Goal: Task Accomplishment & Management: Manage account settings

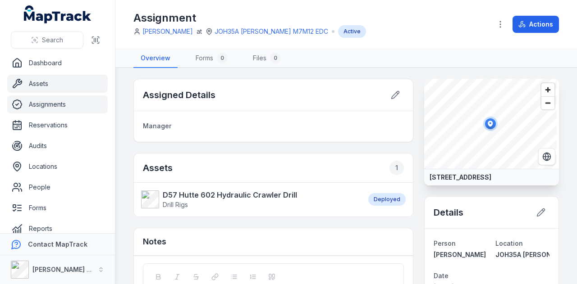
click at [75, 88] on link "Assets" at bounding box center [57, 84] width 100 height 18
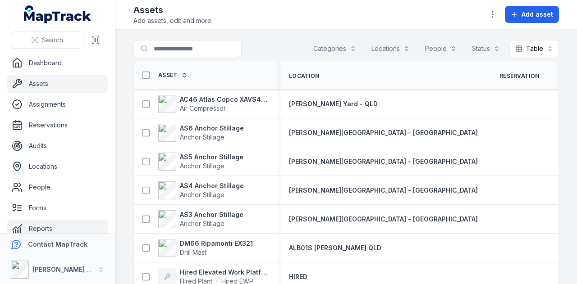
click at [64, 223] on link "Reports" at bounding box center [57, 229] width 100 height 18
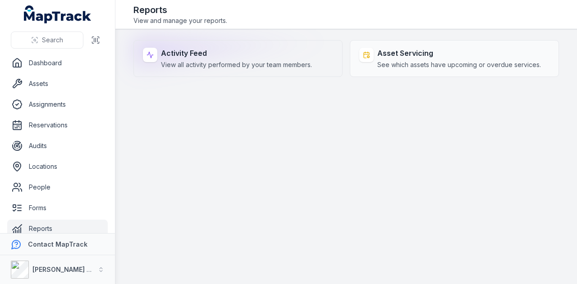
click at [188, 51] on strong "Activity Feed" at bounding box center [236, 53] width 151 height 11
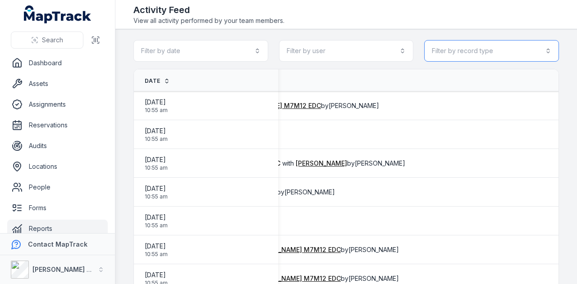
click at [495, 43] on button "Filter by record type" at bounding box center [491, 51] width 135 height 22
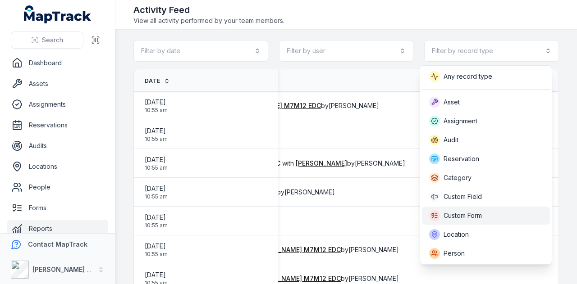
click at [458, 218] on span "Custom Form" at bounding box center [462, 215] width 38 height 9
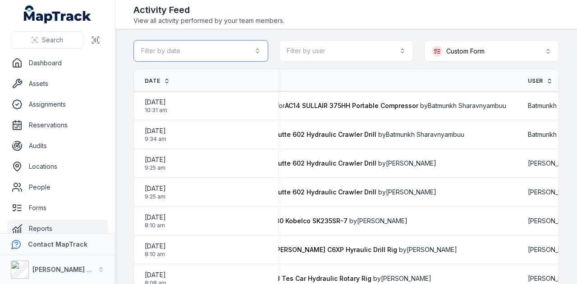
click at [228, 53] on button "Filter by date" at bounding box center [200, 51] width 135 height 22
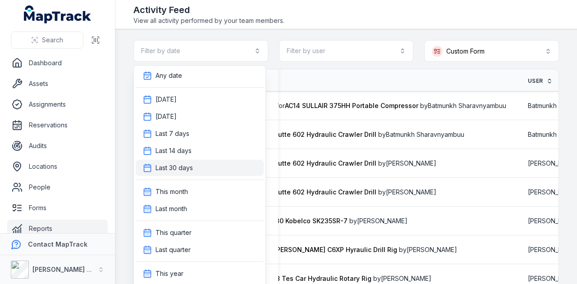
click at [205, 163] on div "Last 30 days" at bounding box center [200, 168] width 128 height 16
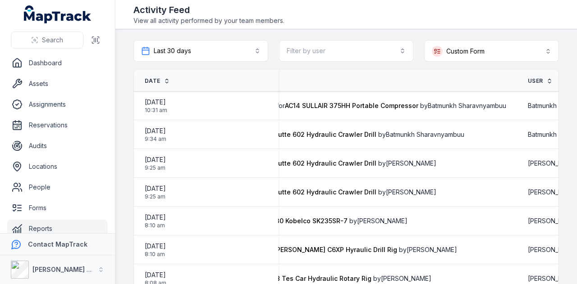
click at [155, 82] on span "Date" at bounding box center [152, 80] width 15 height 7
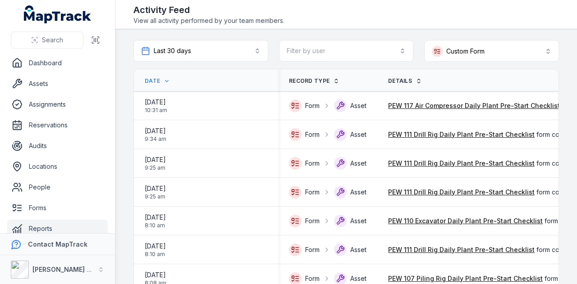
click at [155, 82] on span "Date" at bounding box center [152, 80] width 15 height 7
click at [166, 79] on icon at bounding box center [167, 81] width 6 height 6
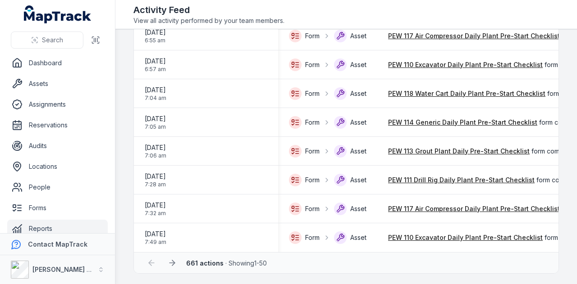
scroll to position [1283, 0]
click at [174, 260] on icon at bounding box center [172, 262] width 9 height 9
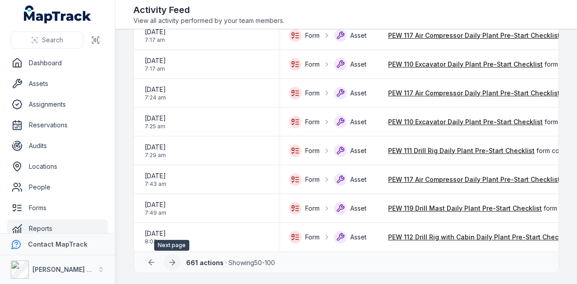
click at [173, 264] on icon at bounding box center [173, 262] width 3 height 5
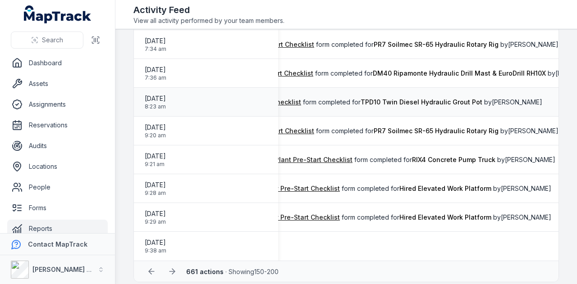
scroll to position [1283, 0]
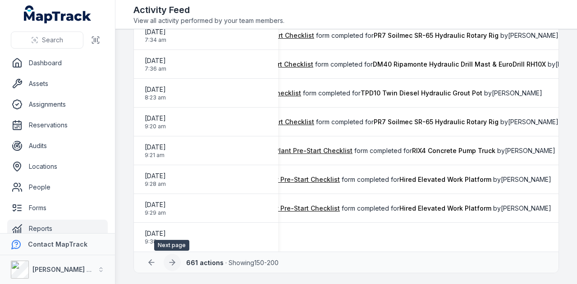
click at [176, 264] on button at bounding box center [172, 262] width 17 height 17
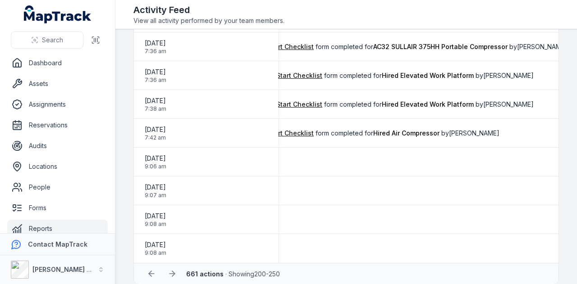
scroll to position [1283, 0]
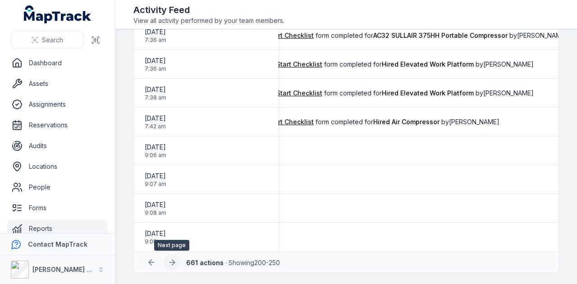
click at [171, 263] on icon at bounding box center [171, 263] width 5 height 0
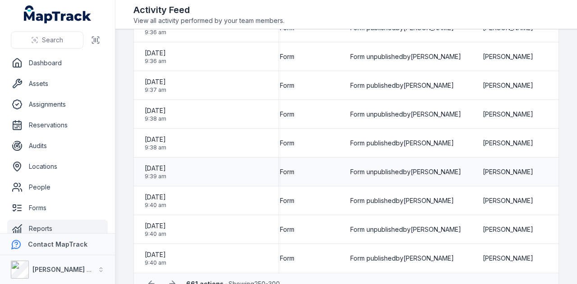
scroll to position [1283, 0]
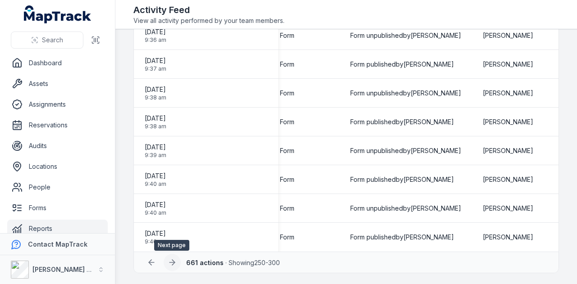
click at [168, 265] on icon at bounding box center [172, 262] width 9 height 9
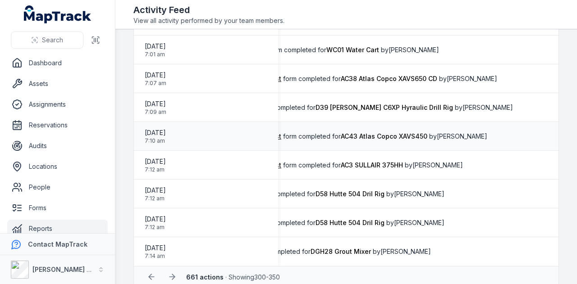
scroll to position [1283, 0]
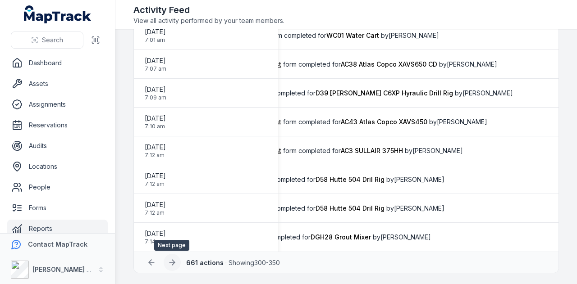
click at [172, 264] on icon at bounding box center [173, 262] width 3 height 5
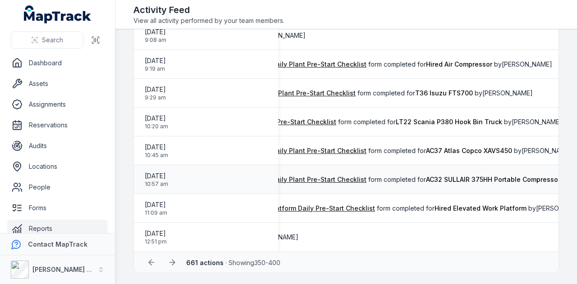
scroll to position [0, 193]
click at [174, 262] on icon at bounding box center [172, 262] width 9 height 9
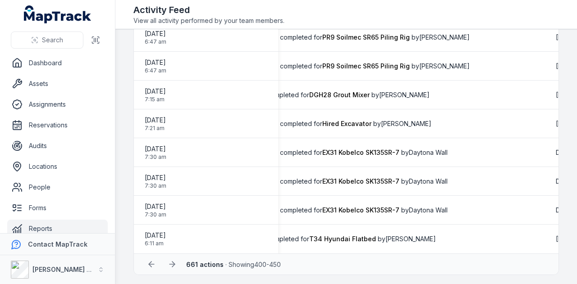
scroll to position [1283, 0]
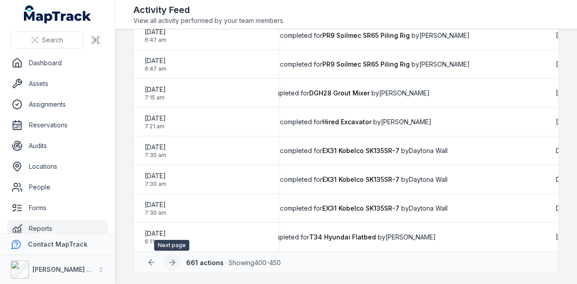
click at [175, 259] on icon at bounding box center [172, 262] width 9 height 9
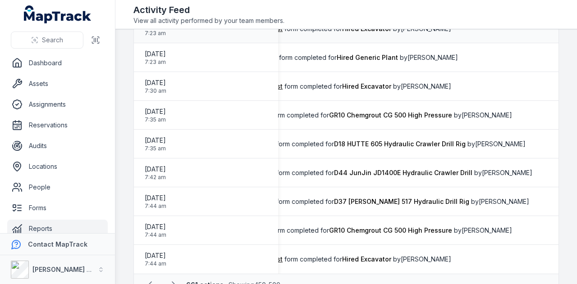
scroll to position [1283, 0]
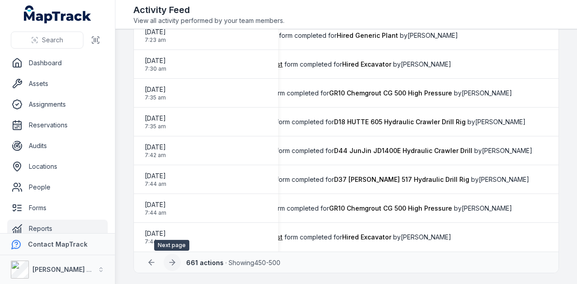
click at [175, 259] on icon at bounding box center [172, 262] width 9 height 9
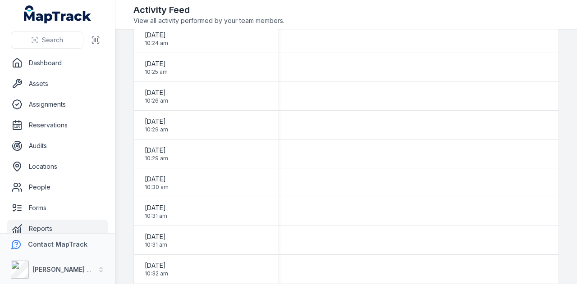
scroll to position [1283, 0]
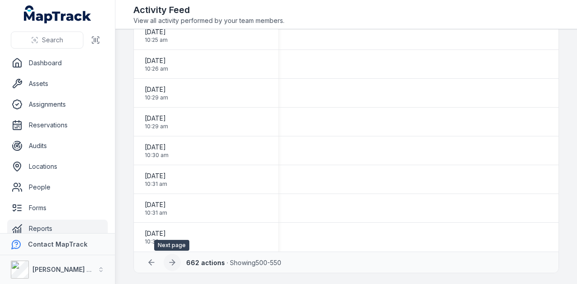
click at [171, 259] on icon at bounding box center [172, 262] width 9 height 9
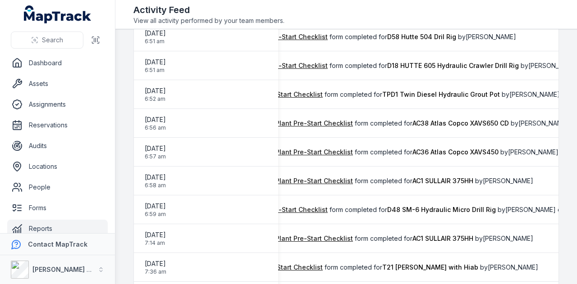
scroll to position [1283, 0]
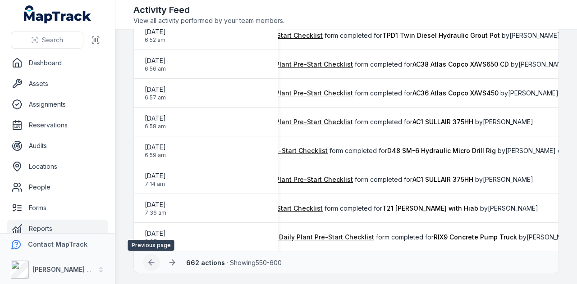
click at [150, 257] on button at bounding box center [151, 262] width 17 height 17
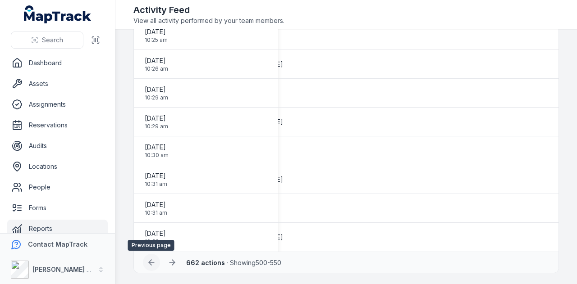
click at [150, 257] on button at bounding box center [151, 262] width 17 height 17
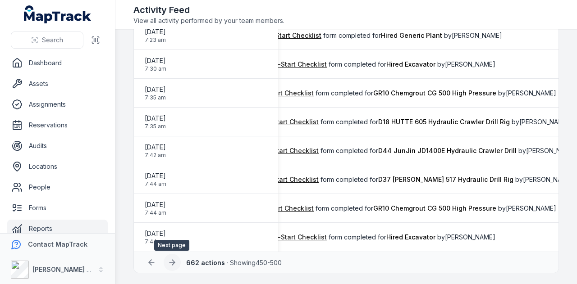
click at [168, 260] on icon at bounding box center [172, 262] width 9 height 9
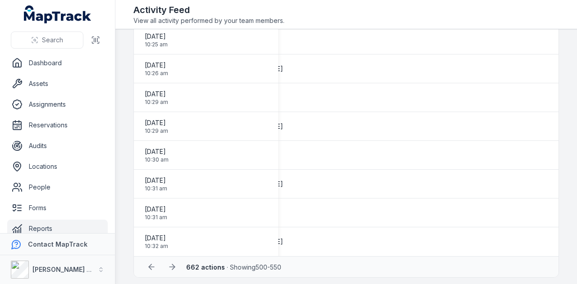
scroll to position [1283, 0]
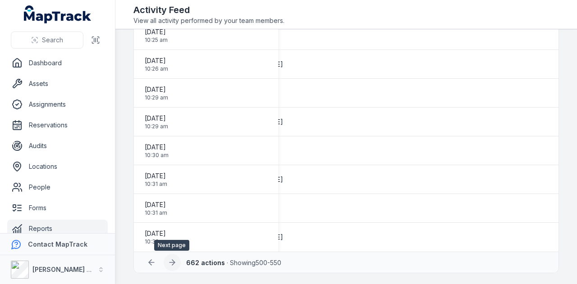
click at [176, 260] on button at bounding box center [172, 262] width 17 height 17
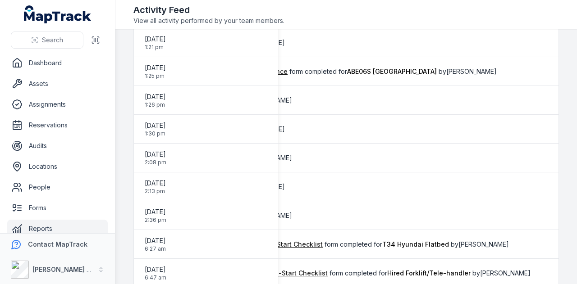
scroll to position [987, 0]
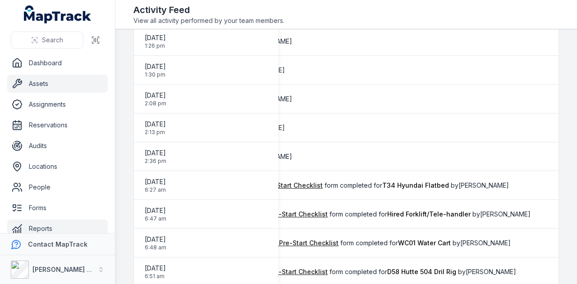
click at [82, 79] on link "Assets" at bounding box center [57, 84] width 100 height 18
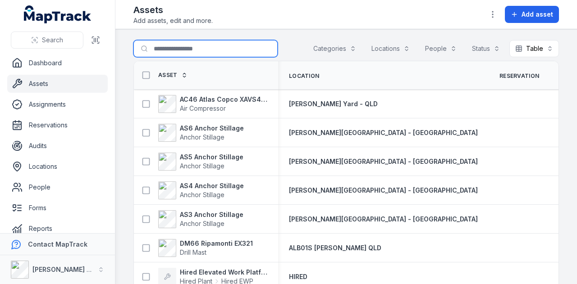
click at [200, 45] on input "Search for assets" at bounding box center [205, 48] width 144 height 17
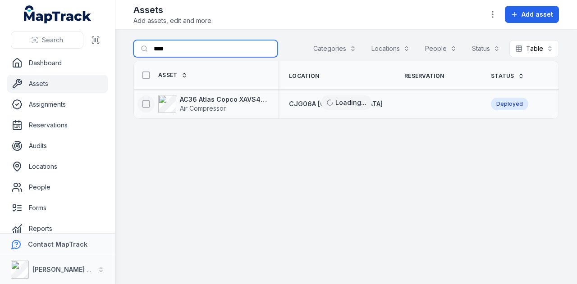
type input "****"
click at [148, 107] on icon at bounding box center [145, 104] width 9 height 9
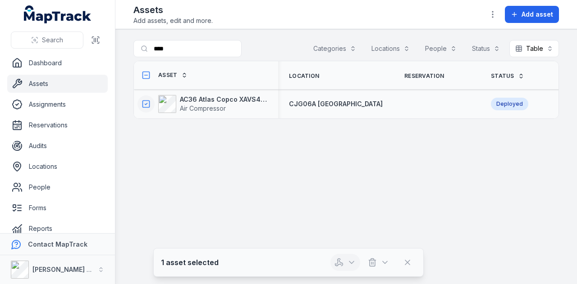
click at [355, 261] on icon "button" at bounding box center [351, 262] width 9 height 9
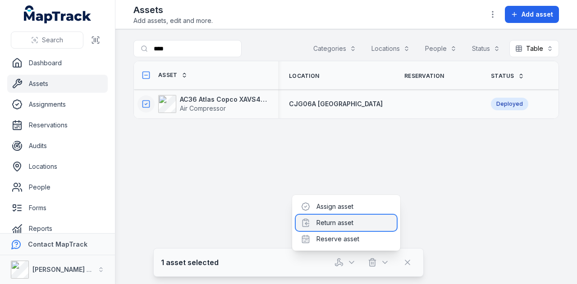
click at [345, 224] on div "Return asset" at bounding box center [345, 223] width 101 height 16
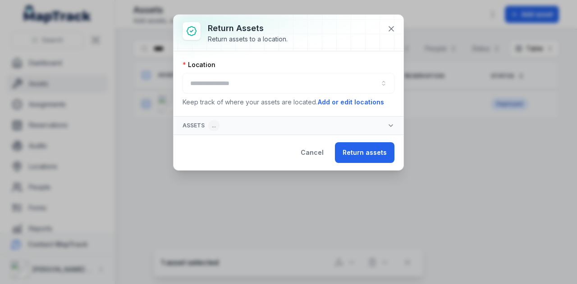
click at [255, 85] on div at bounding box center [288, 83] width 212 height 21
click at [255, 85] on button "button" at bounding box center [288, 83] width 212 height 21
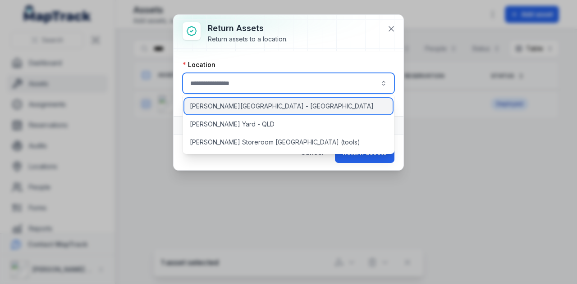
click at [258, 100] on div "[PERSON_NAME][GEOGRAPHIC_DATA] - [GEOGRAPHIC_DATA]" at bounding box center [288, 106] width 209 height 16
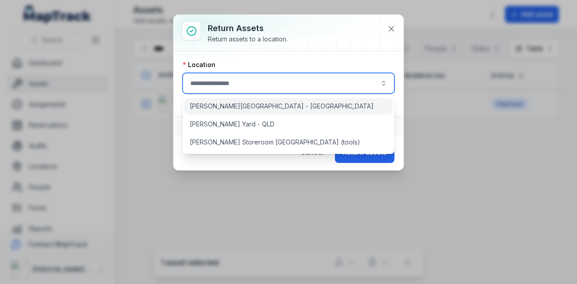
type input "**********"
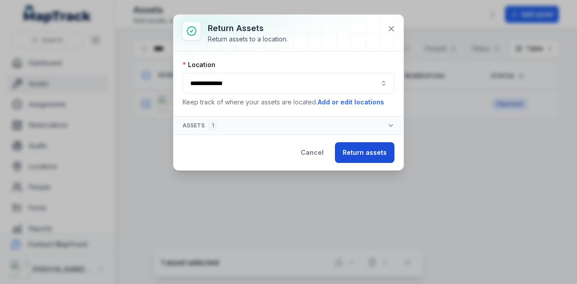
click at [366, 149] on button "Return assets" at bounding box center [364, 152] width 59 height 21
